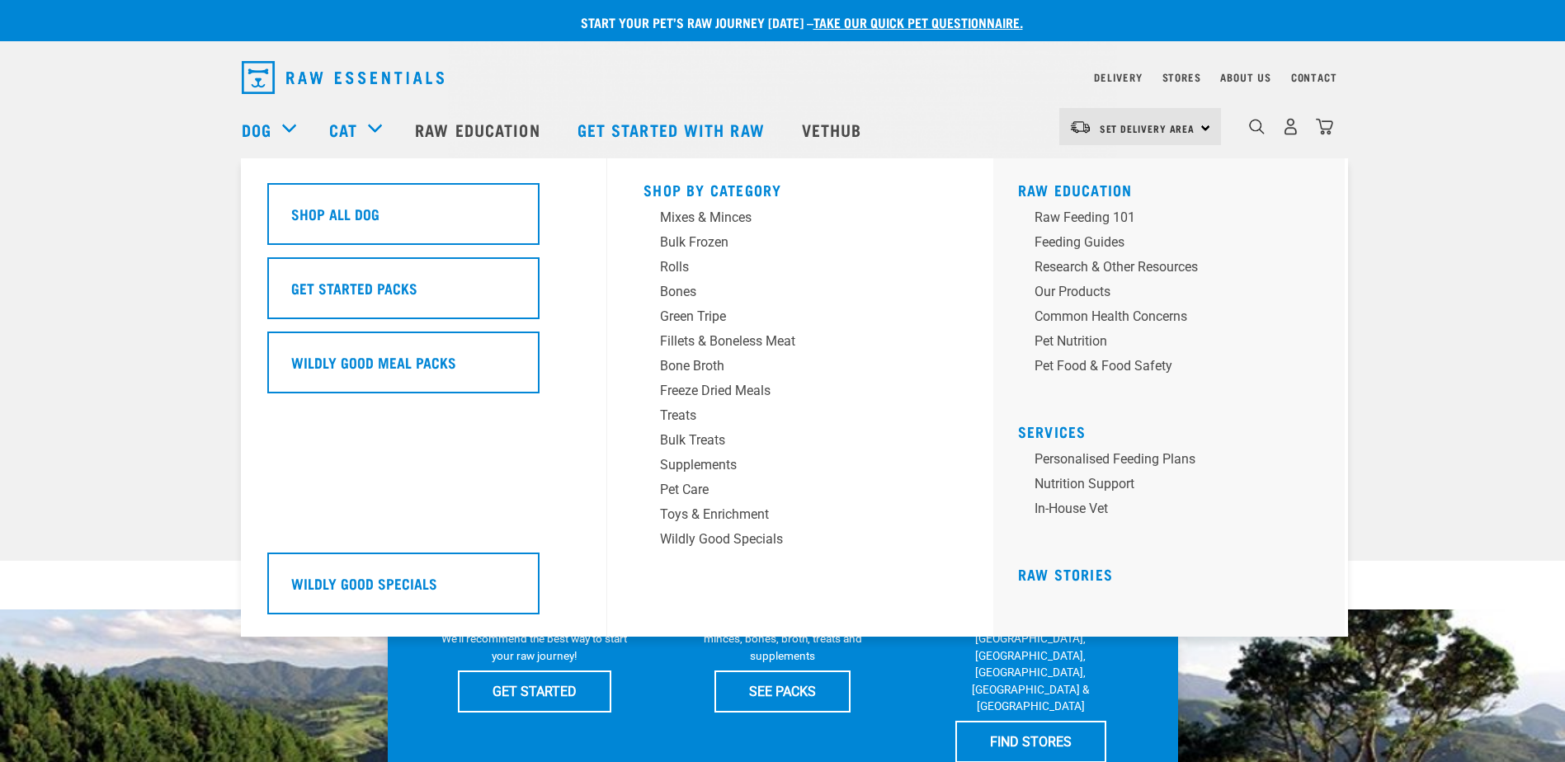
click at [265, 114] on div "Dog" at bounding box center [277, 130] width 71 height 66
click at [668, 243] on div "Bulk Frozen" at bounding box center [788, 243] width 257 height 20
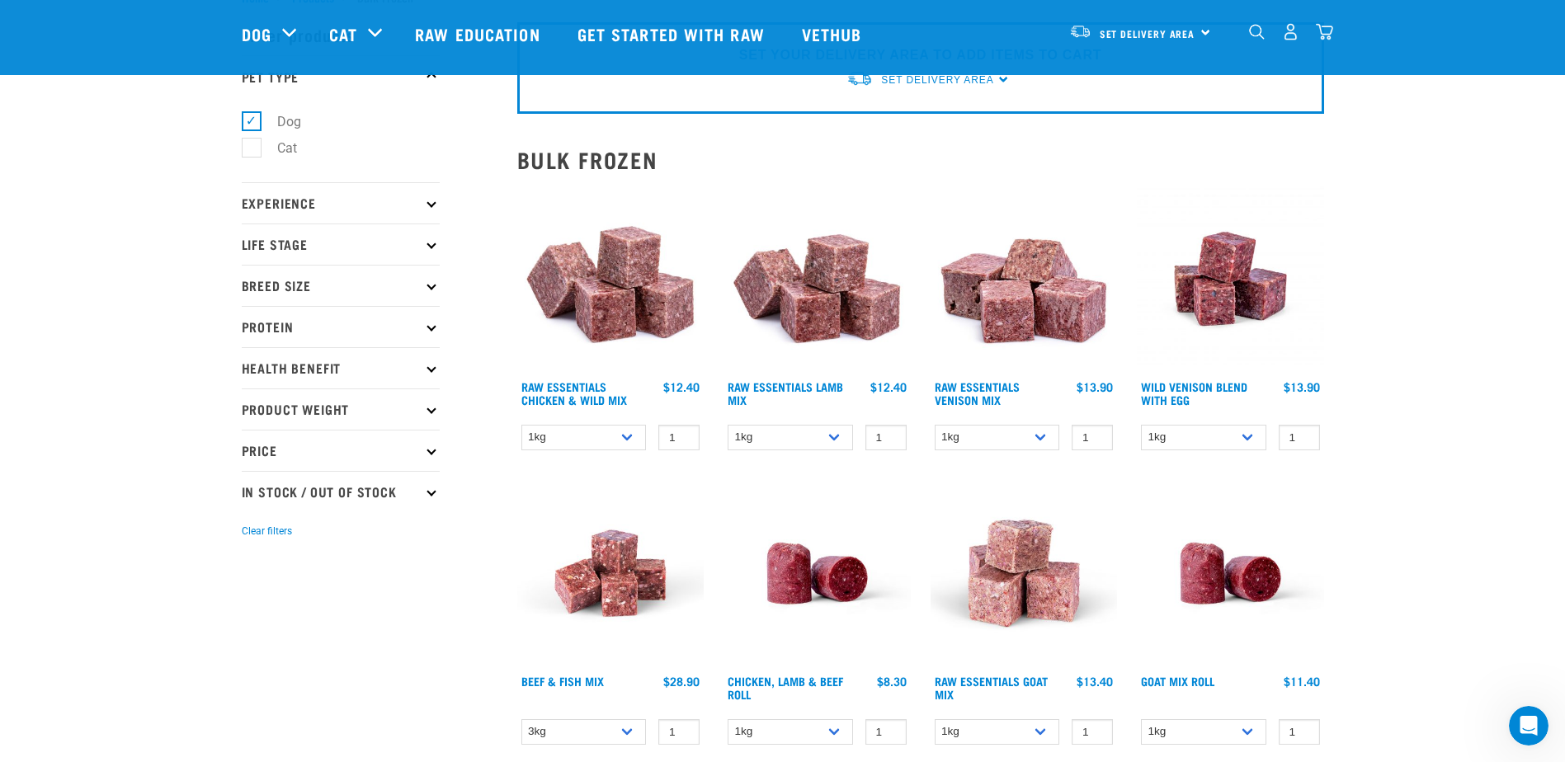
scroll to position [83, 0]
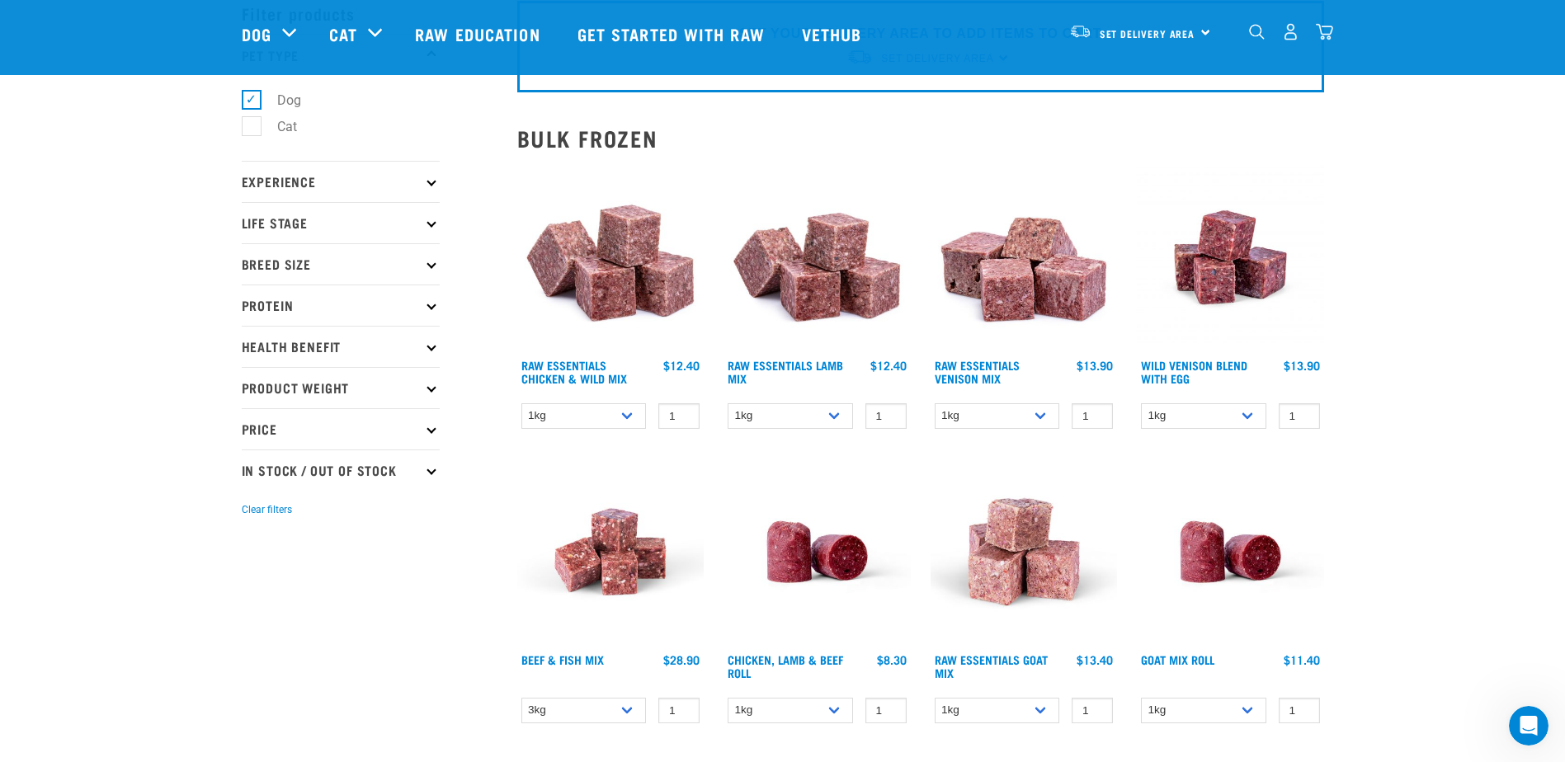
click at [819, 295] on img at bounding box center [817, 257] width 187 height 187
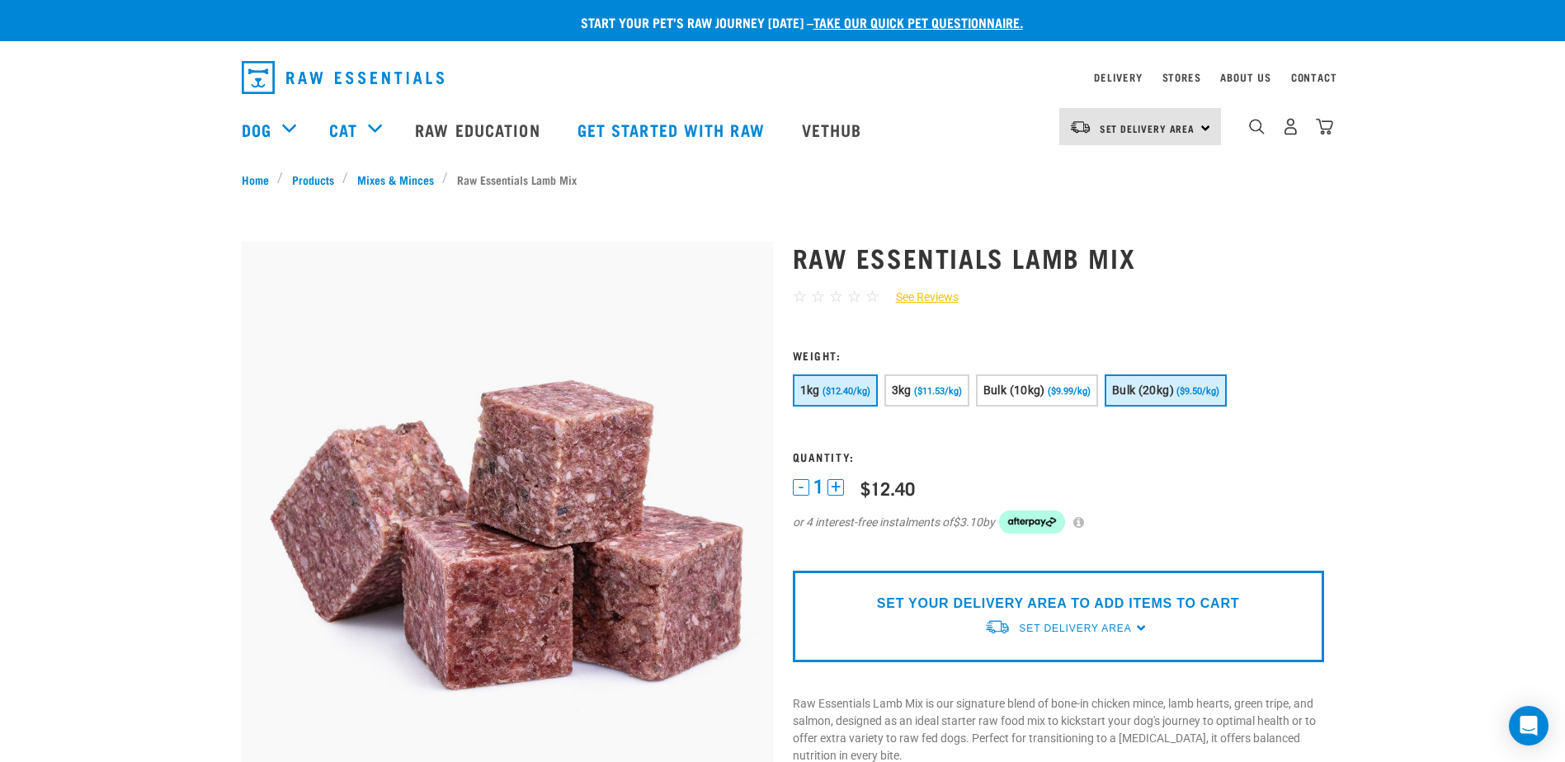
click at [1194, 395] on span "($9.50/kg)" at bounding box center [1197, 391] width 43 height 11
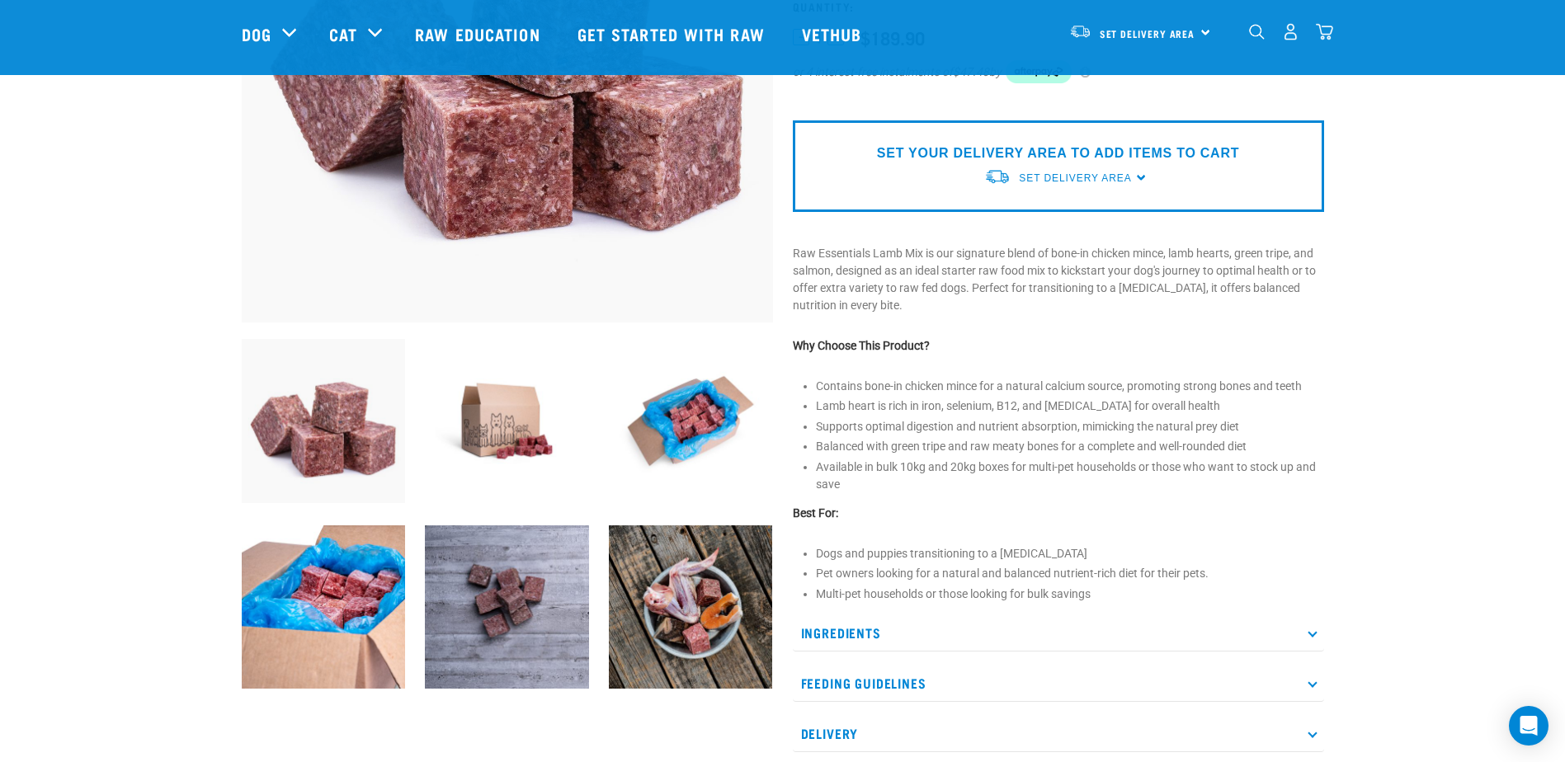
scroll to position [330, 0]
